Goal: Task Accomplishment & Management: Manage account settings

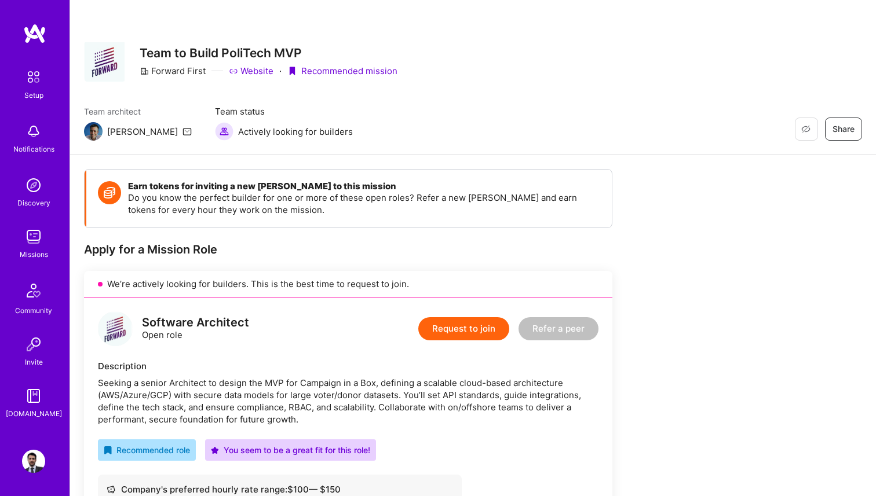
click at [32, 240] on img at bounding box center [33, 236] width 23 height 23
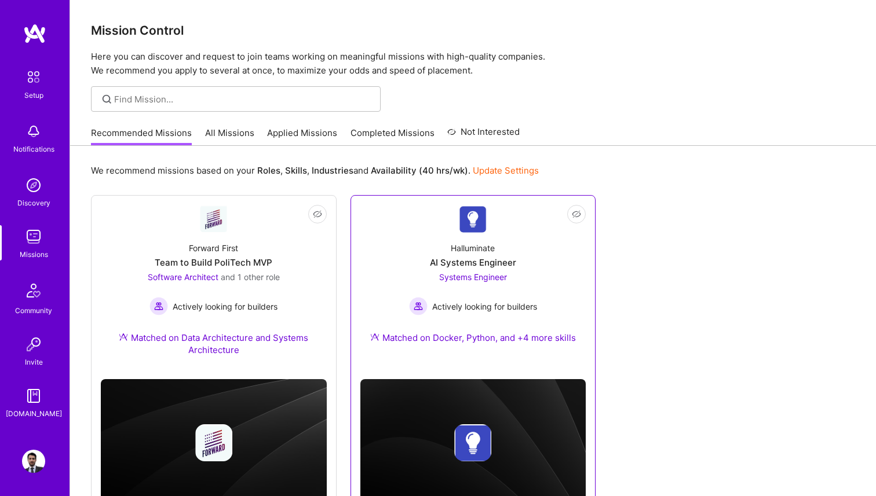
click at [452, 224] on link "Not Interested Halluminate AI Systems Engineer Systems Engineer Actively lookin…" at bounding box center [473, 281] width 226 height 153
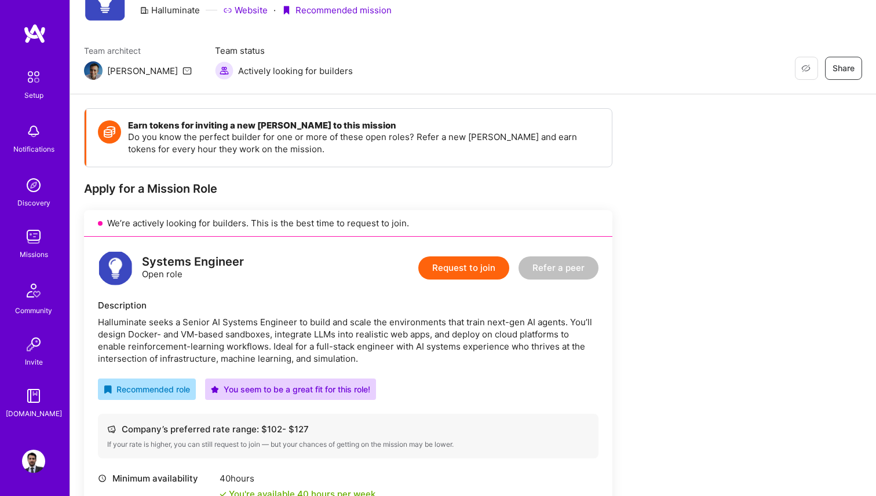
scroll to position [63, 0]
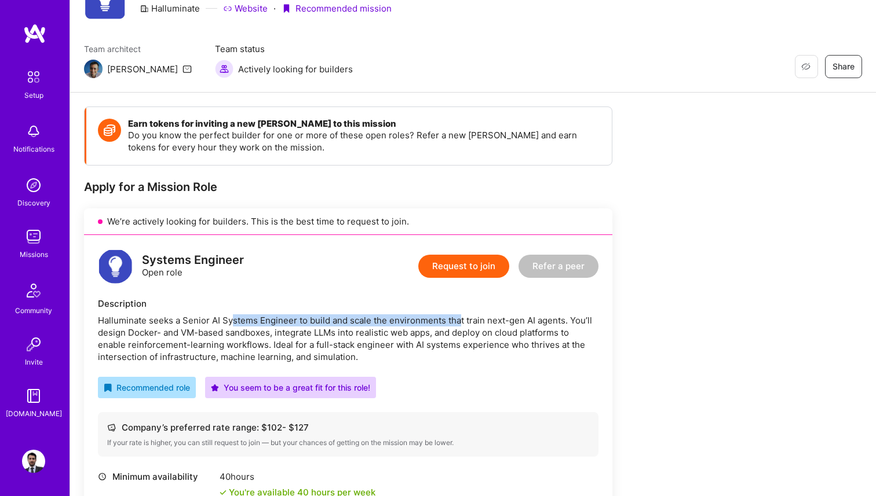
drag, startPoint x: 232, startPoint y: 321, endPoint x: 461, endPoint y: 321, distance: 228.8
click at [461, 321] on div "Halluminate seeks a Senior AI Systems Engineer to build and scale the environme…" at bounding box center [348, 339] width 500 height 49
click at [505, 328] on div "Halluminate seeks a Senior AI Systems Engineer to build and scale the environme…" at bounding box center [348, 339] width 500 height 49
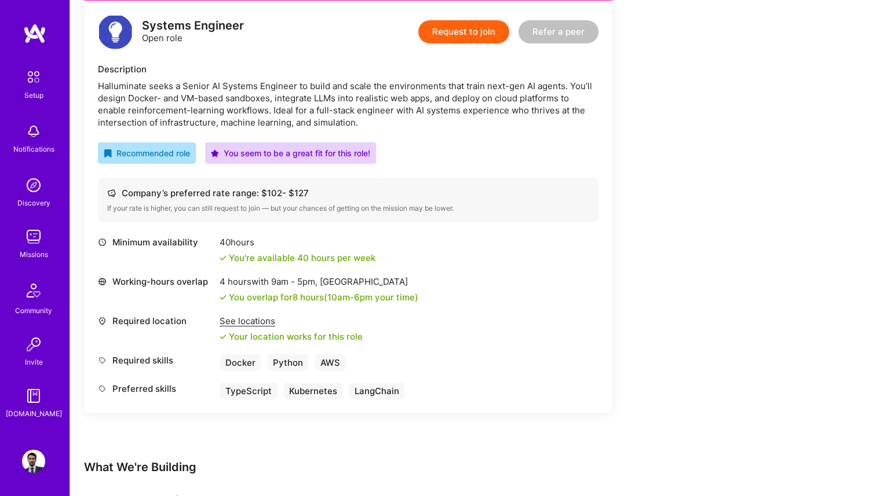
scroll to position [0, 0]
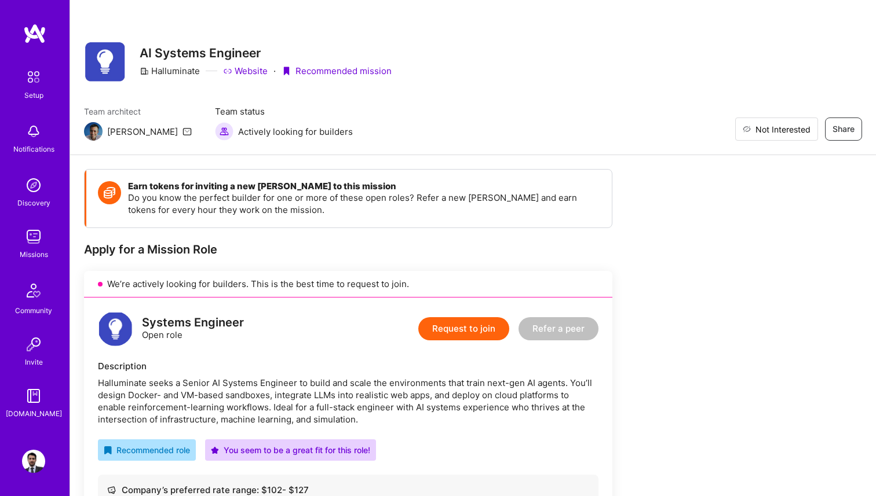
click at [802, 130] on span "Not Interested" at bounding box center [782, 129] width 55 height 12
click at [36, 237] on img at bounding box center [33, 236] width 23 height 23
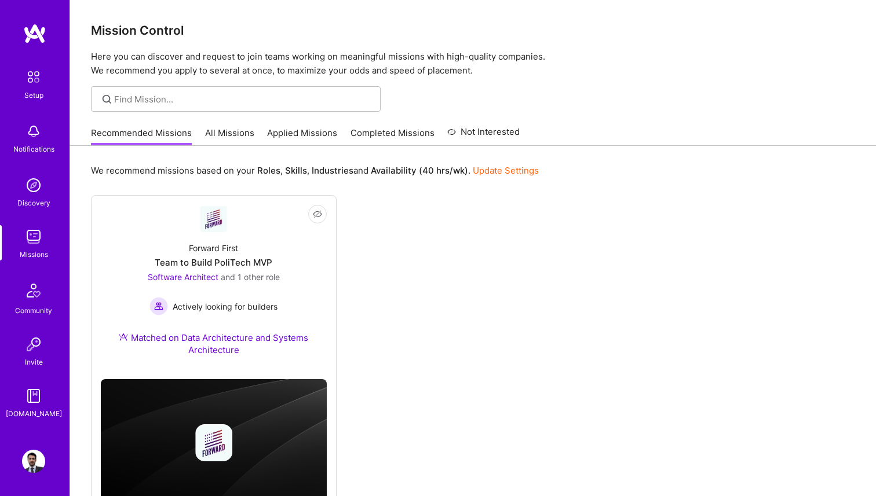
click at [229, 131] on link "All Missions" at bounding box center [229, 136] width 49 height 19
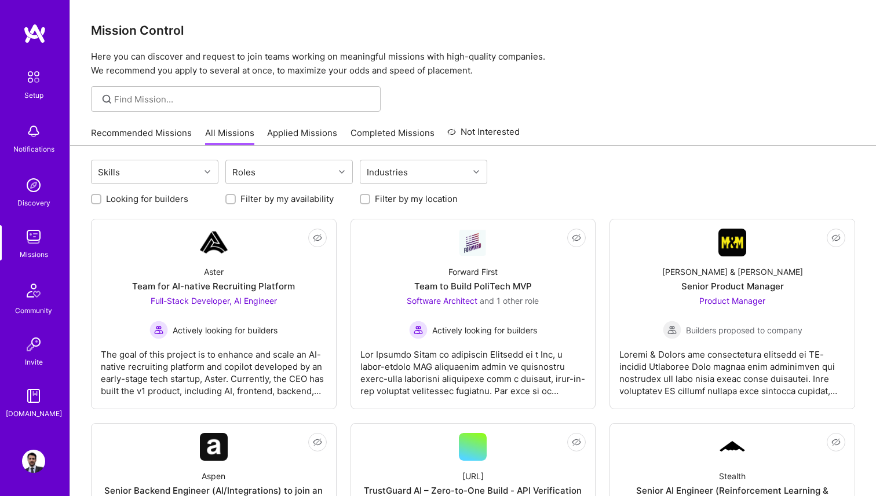
click at [308, 134] on link "Applied Missions" at bounding box center [302, 136] width 70 height 19
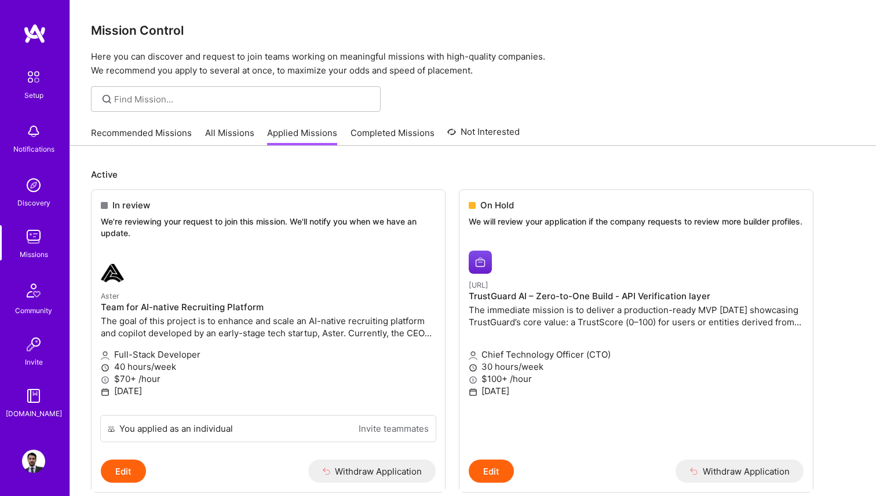
click at [154, 138] on link "Recommended Missions" at bounding box center [141, 136] width 101 height 19
